Goal: Task Accomplishment & Management: Complete application form

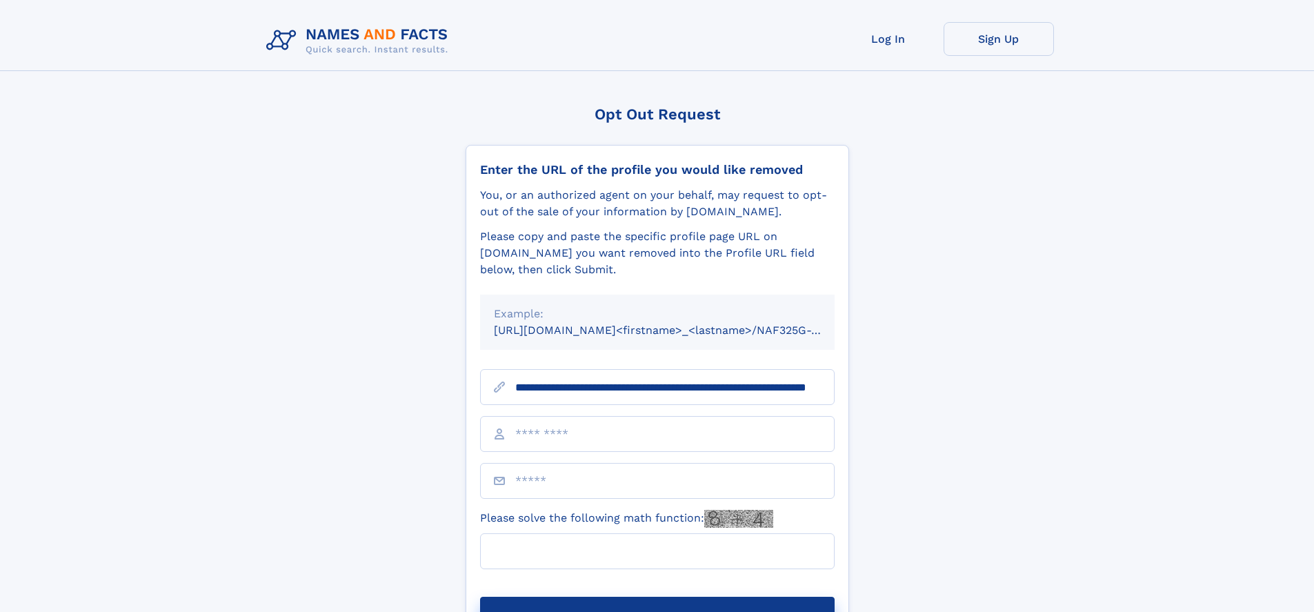
scroll to position [0, 124]
type input "**********"
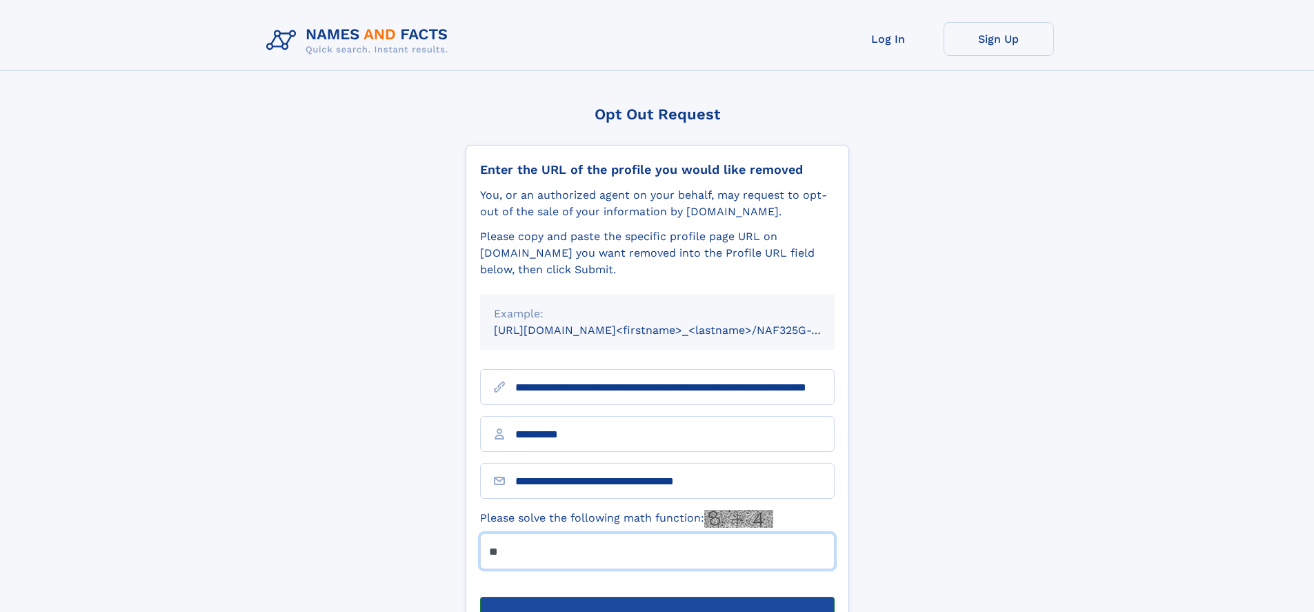
type input "**"
click at [657, 597] on button "Submit Opt Out Request" at bounding box center [657, 619] width 355 height 44
